Goal: Task Accomplishment & Management: Use online tool/utility

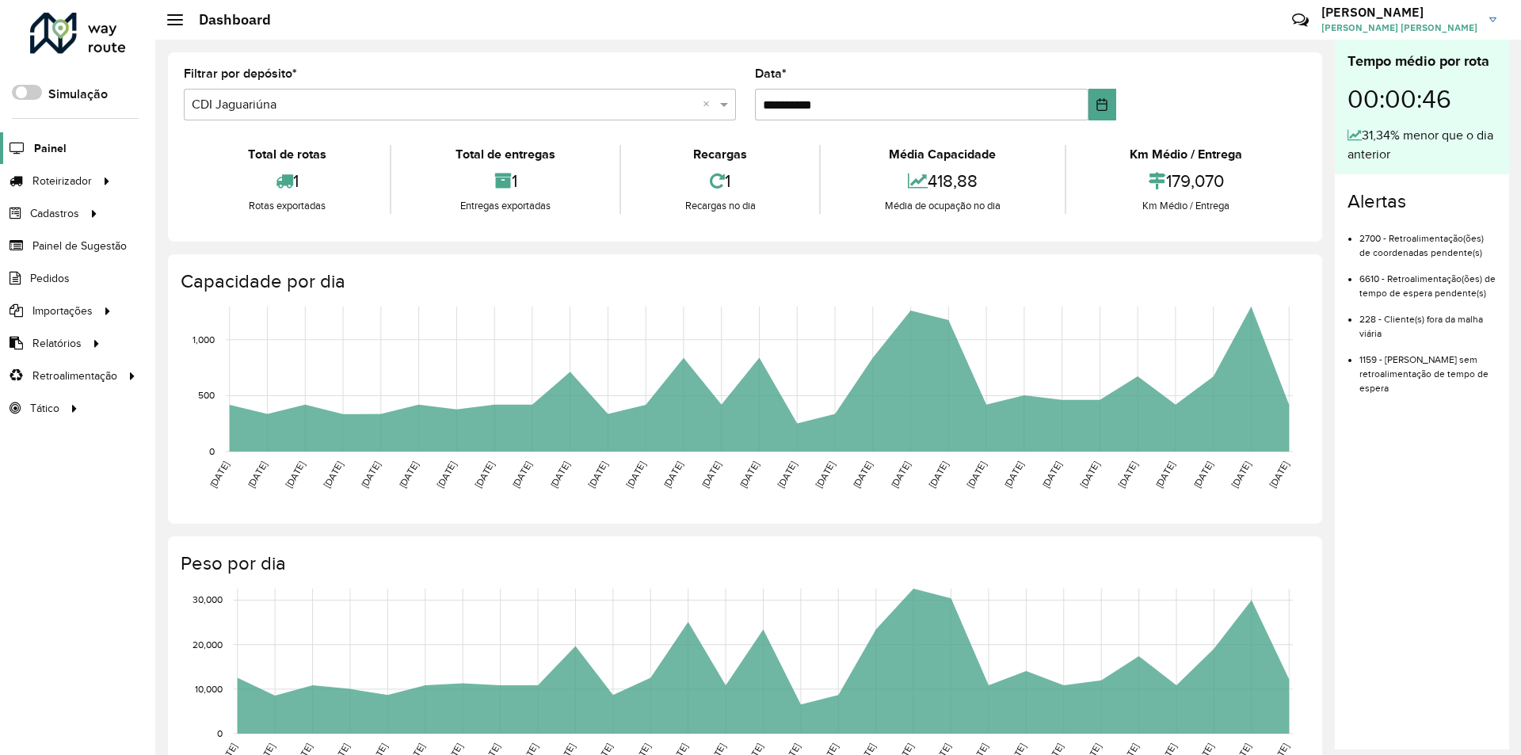
click at [49, 153] on span "Painel" at bounding box center [50, 148] width 32 height 17
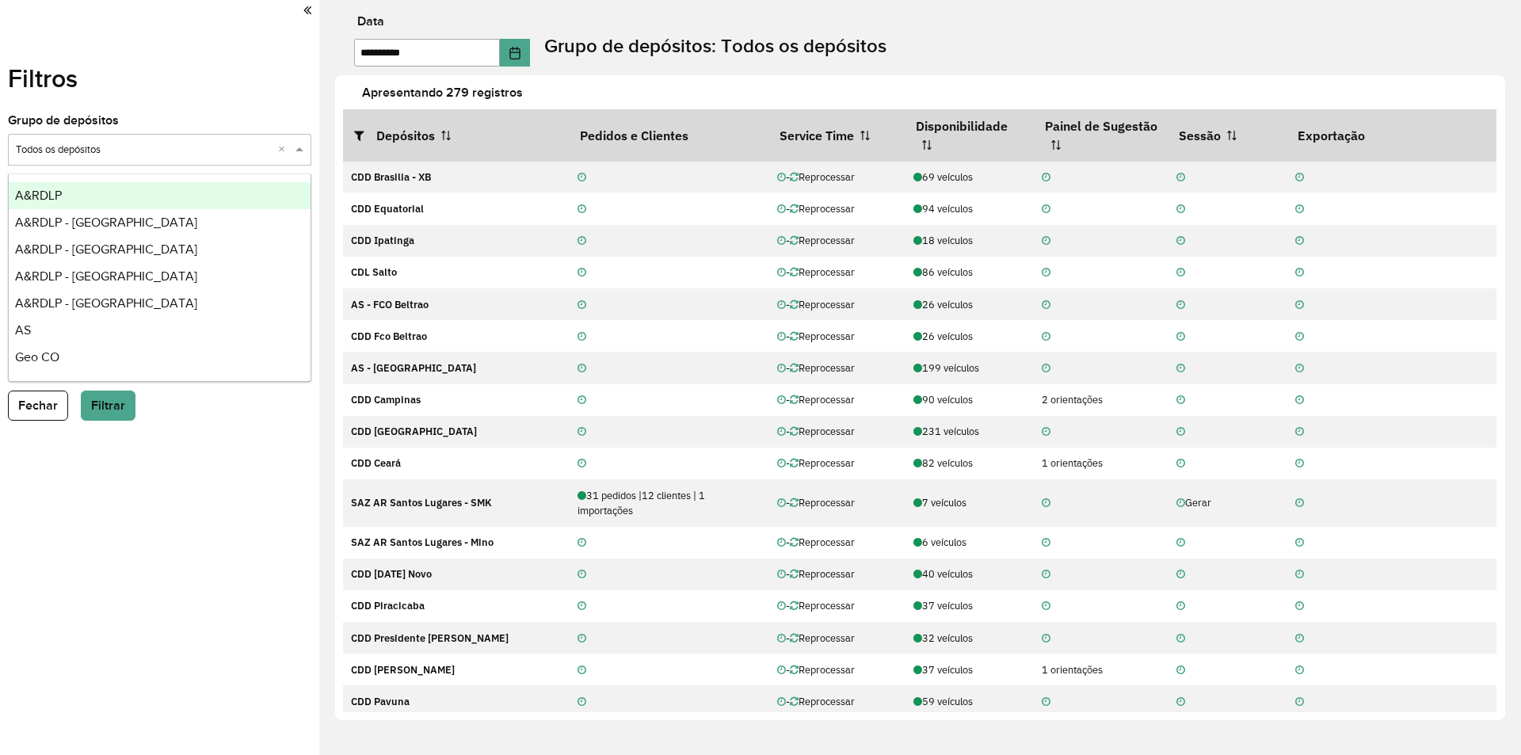
click at [124, 151] on input "text" at bounding box center [144, 151] width 256 height 16
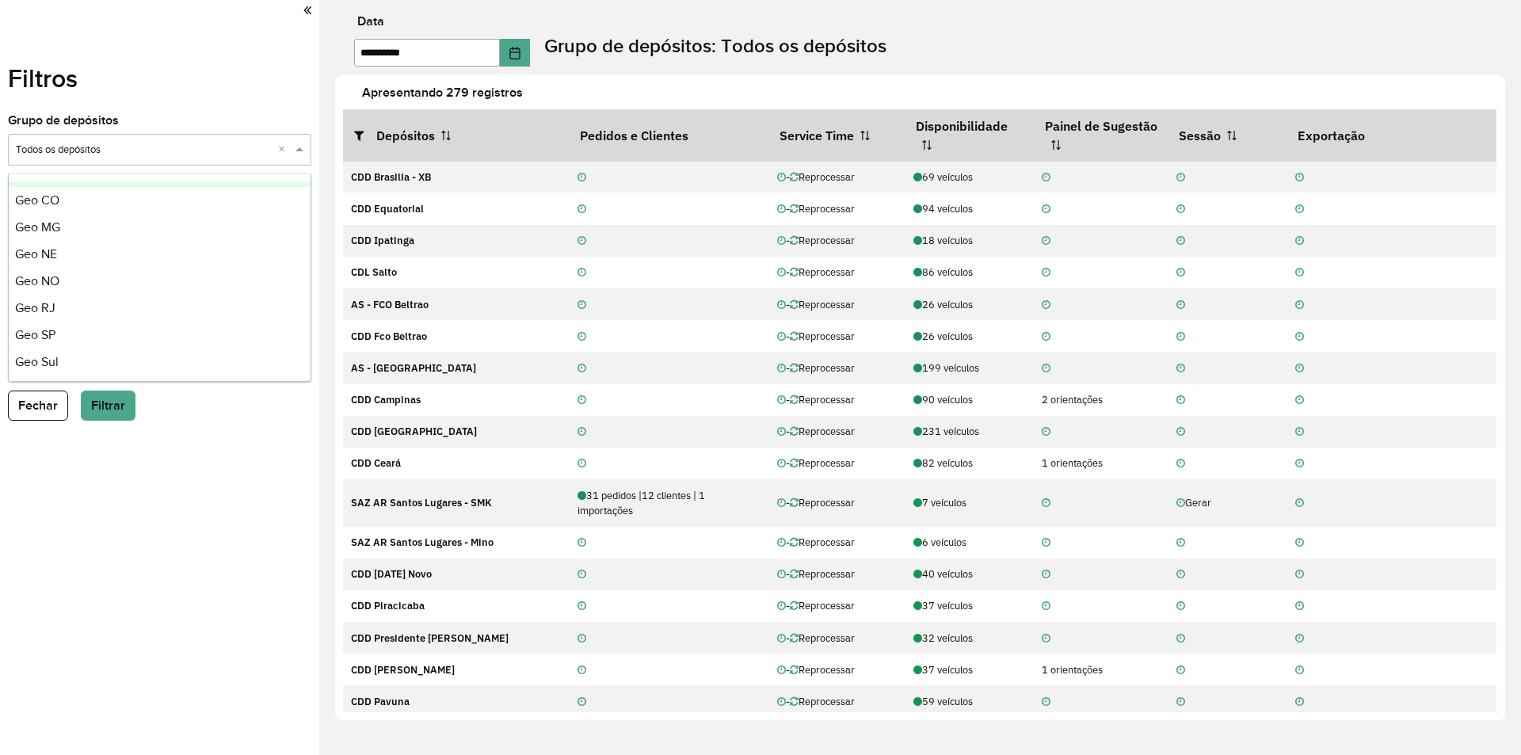
scroll to position [187, 0]
click at [32, 333] on span "Geo Sul" at bounding box center [37, 331] width 44 height 13
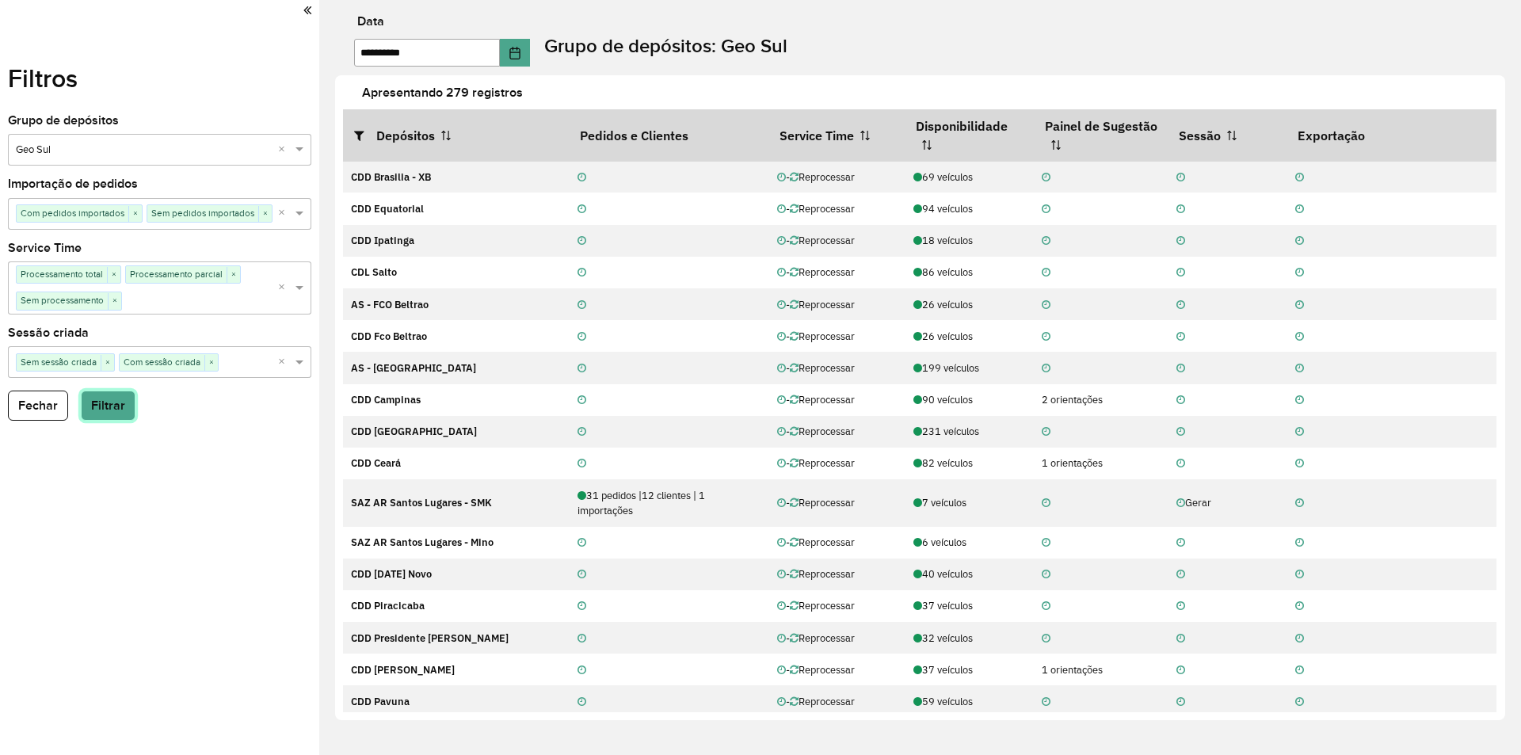
click at [104, 399] on button "Filtrar" at bounding box center [108, 406] width 55 height 30
